Goal: Task Accomplishment & Management: Manage account settings

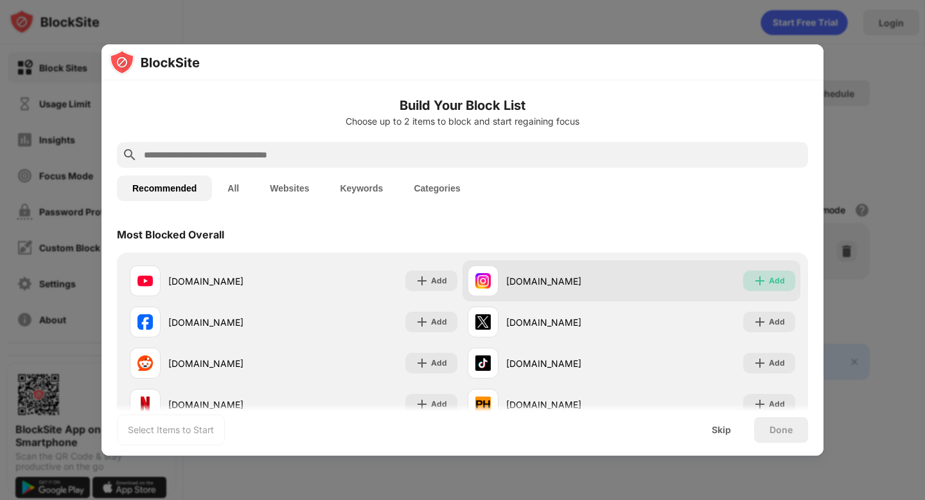
click at [755, 276] on img at bounding box center [759, 280] width 13 height 13
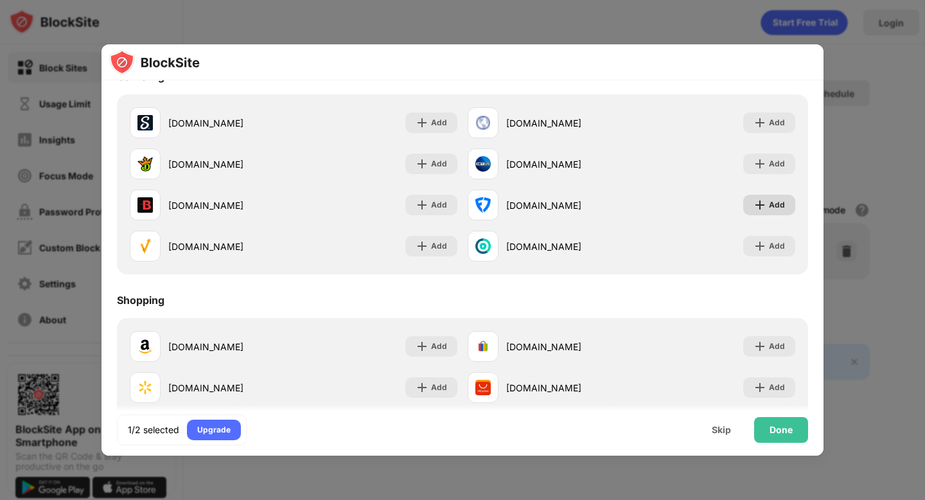
scroll to position [1383, 0]
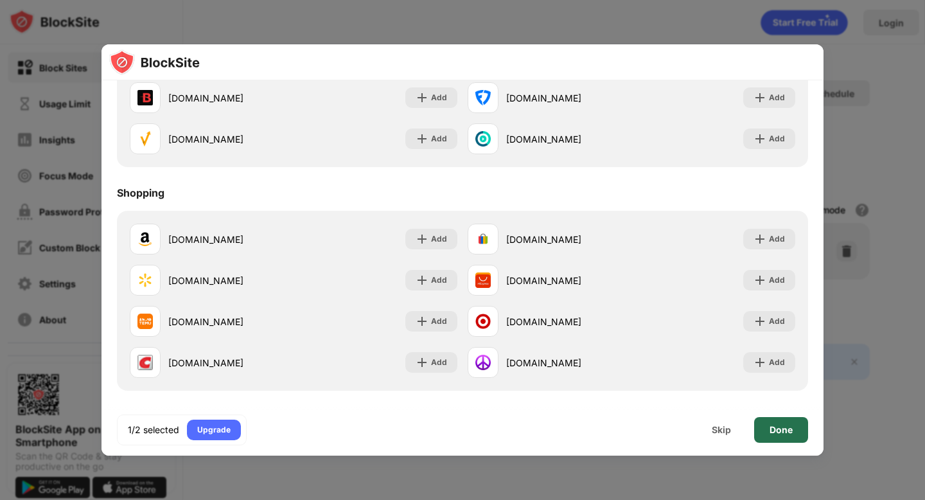
click at [783, 432] on div "Done" at bounding box center [780, 430] width 23 height 10
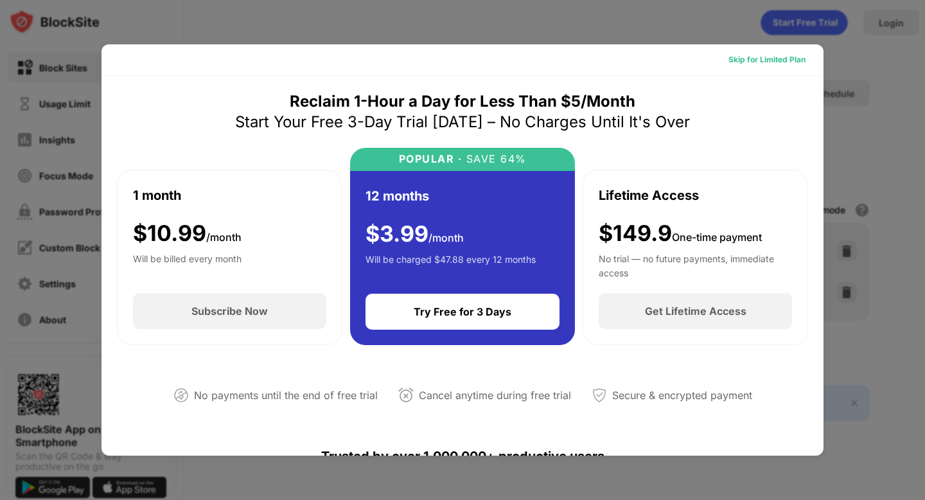
click at [747, 57] on div "Skip for Limited Plan" at bounding box center [766, 59] width 77 height 13
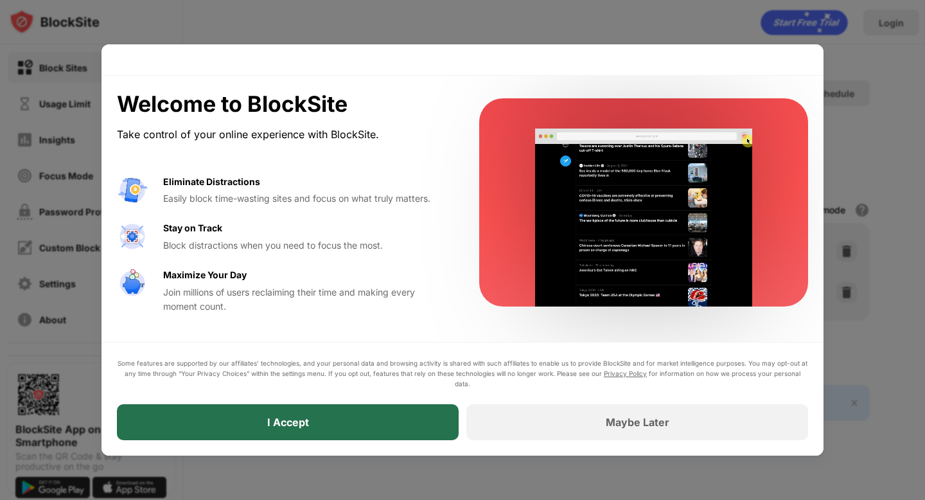
click at [410, 415] on div "I Accept" at bounding box center [288, 422] width 342 height 36
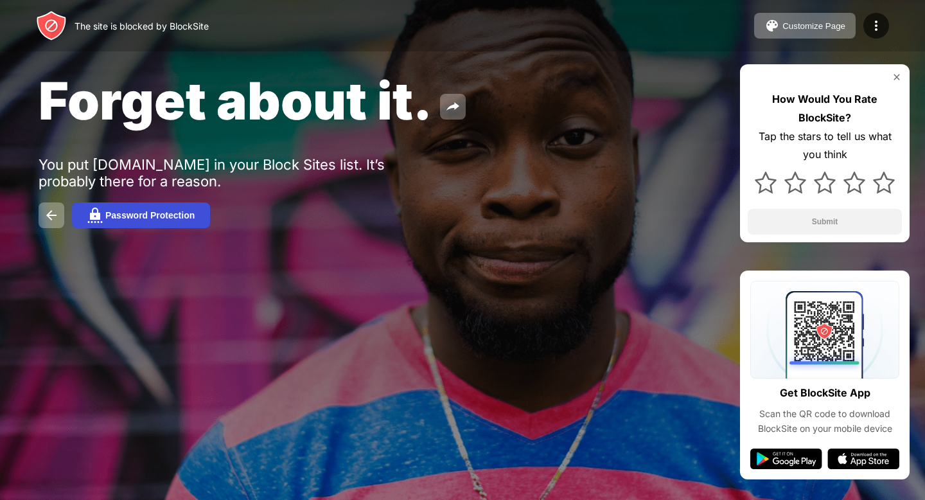
click at [170, 218] on div "Password Protection" at bounding box center [149, 215] width 89 height 10
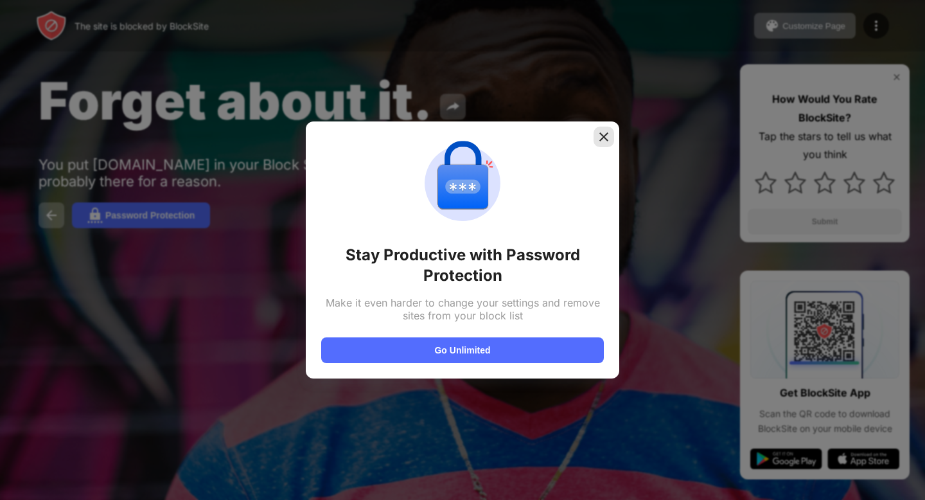
click at [604, 136] on img at bounding box center [603, 136] width 13 height 13
